Goal: Information Seeking & Learning: Learn about a topic

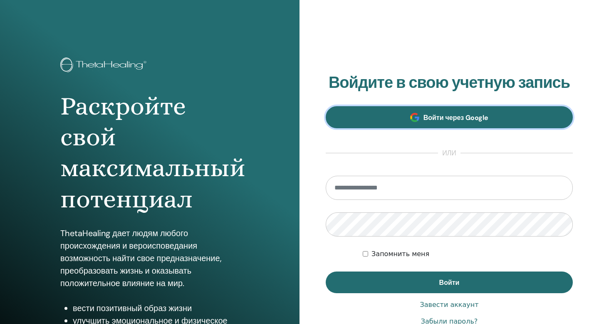
click at [465, 123] on link "Войти через Google" at bounding box center [449, 117] width 247 height 22
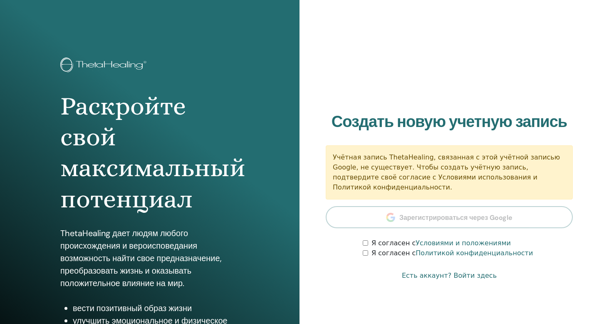
click at [367, 246] on div "Я согласен с Условиями и положениями" at bounding box center [468, 243] width 210 height 10
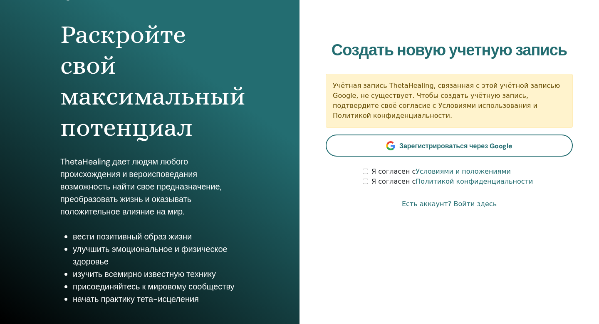
scroll to position [70, 0]
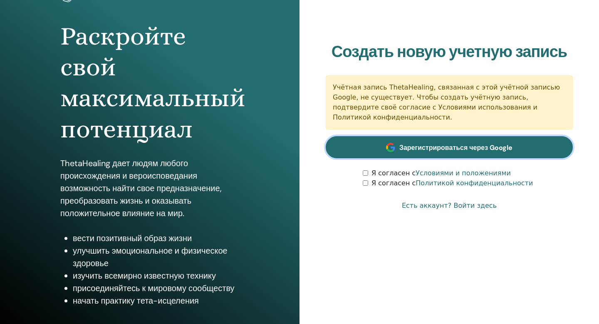
click at [444, 152] on link "Зарегистрироваться через Google" at bounding box center [449, 147] width 247 height 22
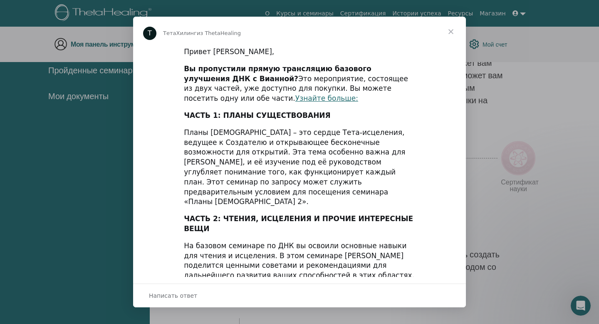
click at [454, 32] on span "Закрыть" at bounding box center [451, 32] width 30 height 30
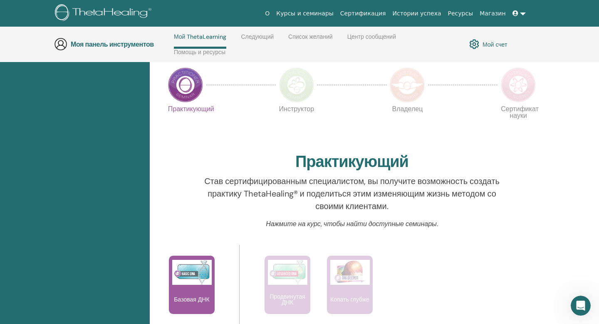
scroll to position [196, 0]
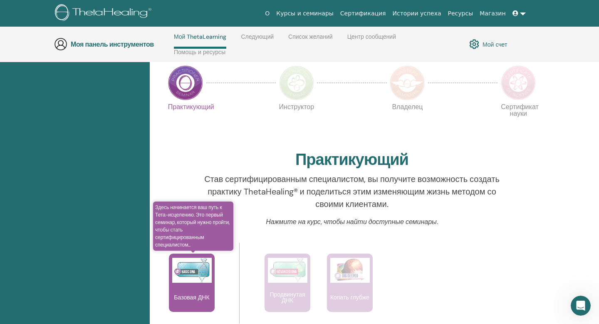
click at [191, 301] on div "Базовая ДНК" at bounding box center [192, 282] width 46 height 58
